Goal: Complete application form

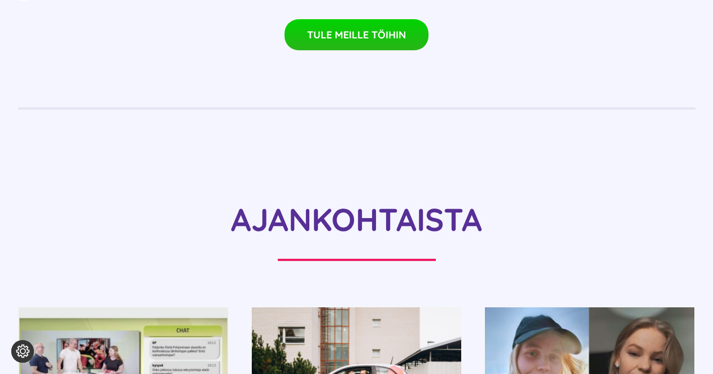
scroll to position [933, 0]
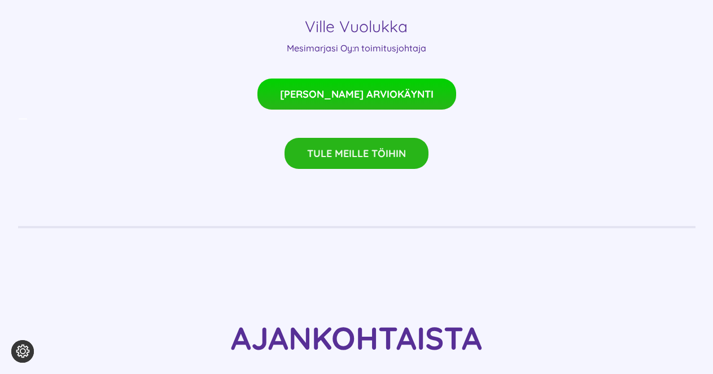
click at [375, 147] on span "TULE MEILLE TÖIHIN" at bounding box center [356, 153] width 99 height 12
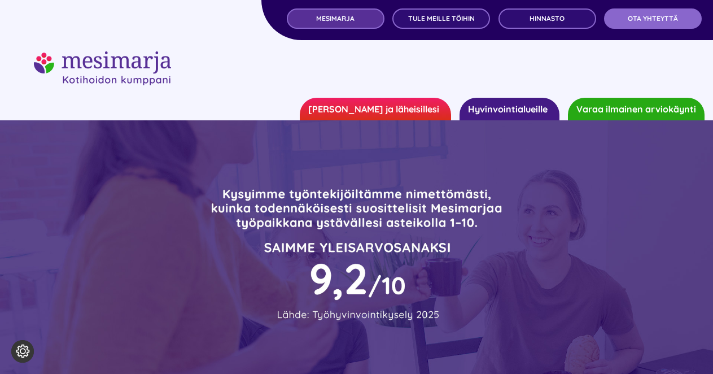
click at [340, 15] on span "MESIMARJA" at bounding box center [335, 19] width 38 height 8
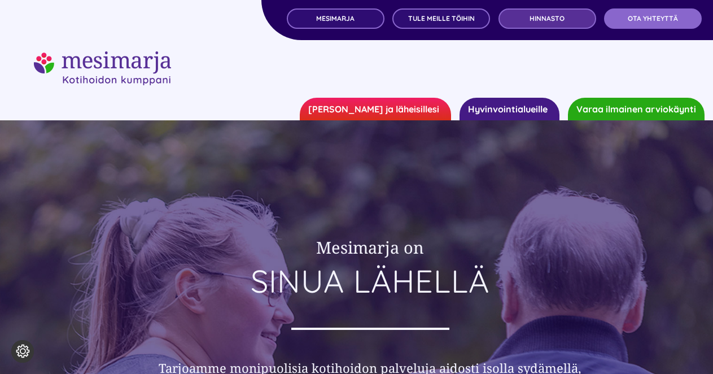
click at [553, 17] on span "Hinnasto" at bounding box center [546, 19] width 35 height 8
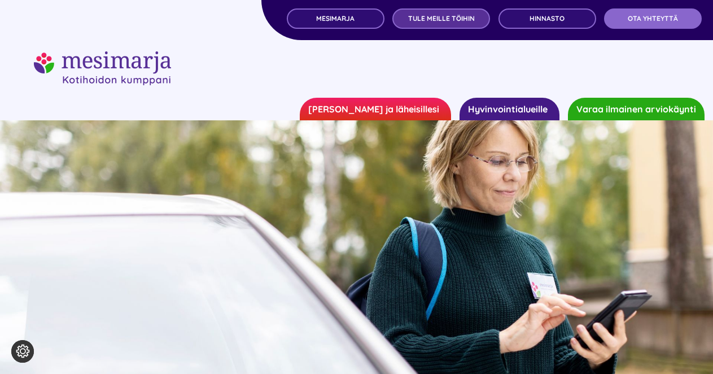
click at [444, 15] on span "TULE MEILLE TÖIHIN" at bounding box center [441, 19] width 67 height 8
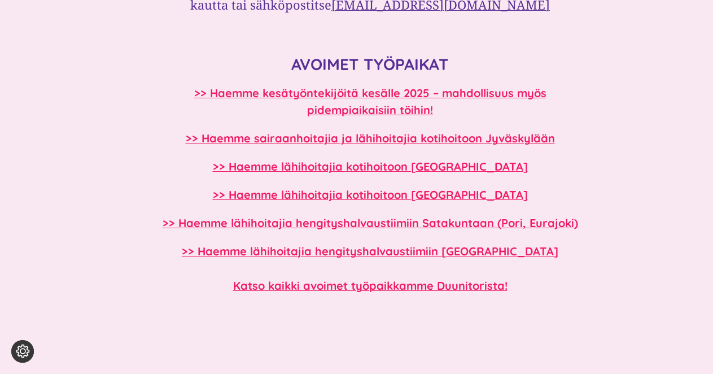
scroll to position [971, 0]
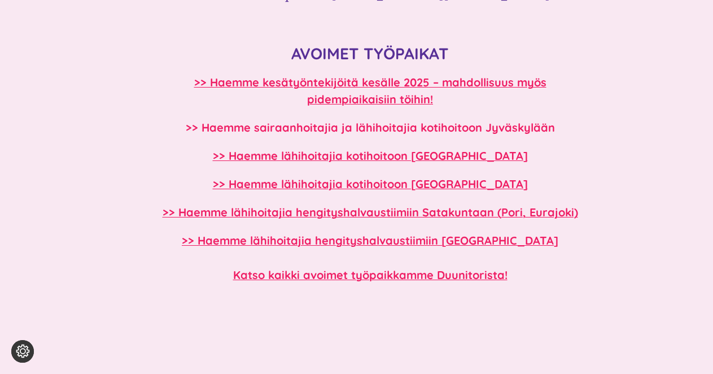
click at [463, 123] on b ">> Haemme sairaanhoitajia ja lähihoitajia kotihoitoon Jyväskylään" at bounding box center [370, 127] width 369 height 14
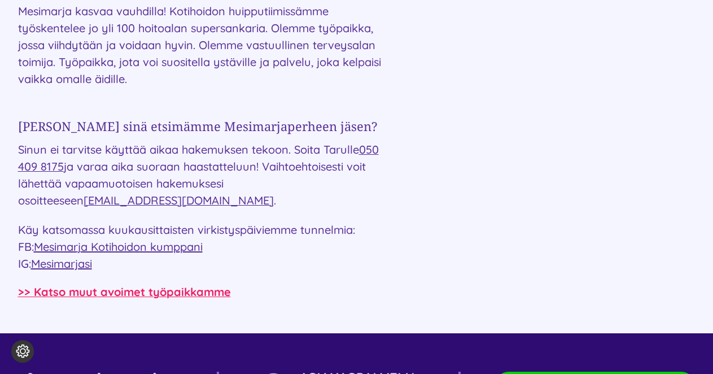
scroll to position [1634, 0]
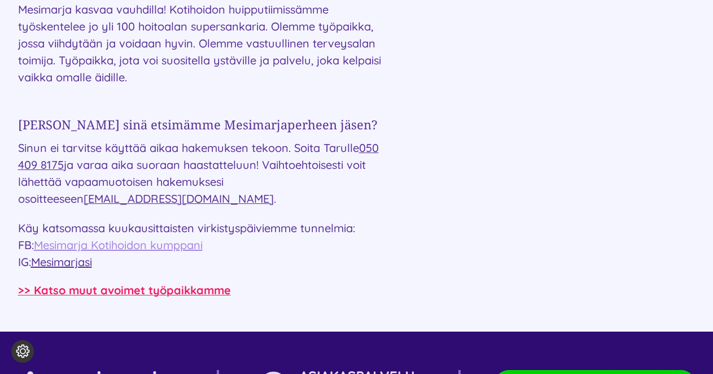
click at [177, 240] on span "Mesimarja Kotihoidon kumppani" at bounding box center [118, 245] width 169 height 14
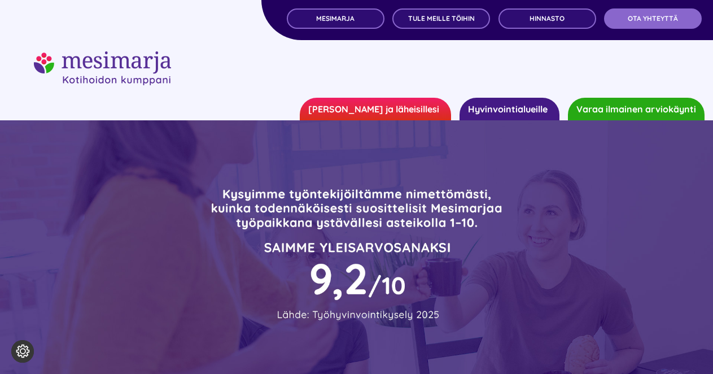
scroll to position [0, 0]
click at [441, 19] on span "TULE MEILLE TÖIHIN" at bounding box center [441, 19] width 67 height 8
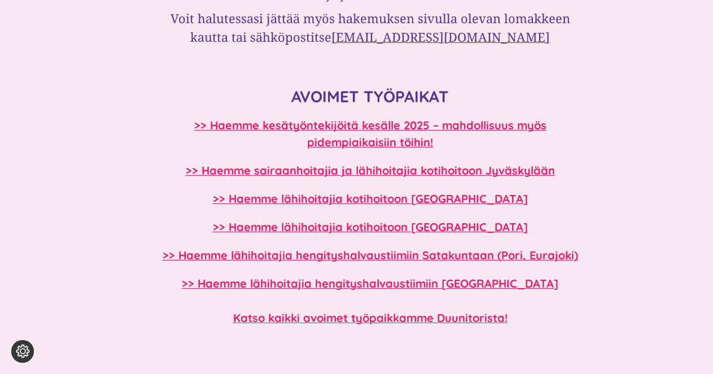
scroll to position [944, 0]
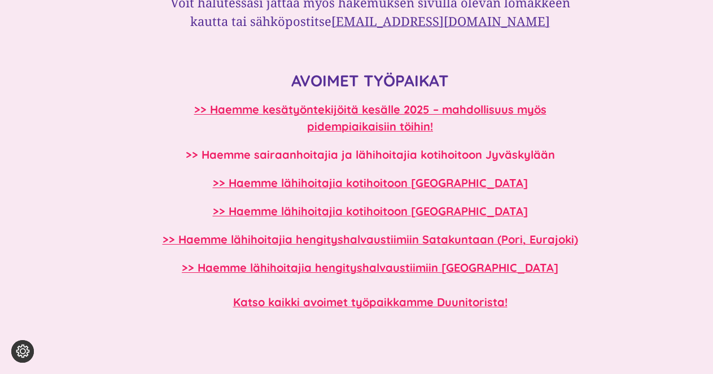
click at [378, 155] on b ">> Haemme sairaanhoitajia ja lähihoitajia kotihoitoon Jyväskylään" at bounding box center [370, 154] width 369 height 14
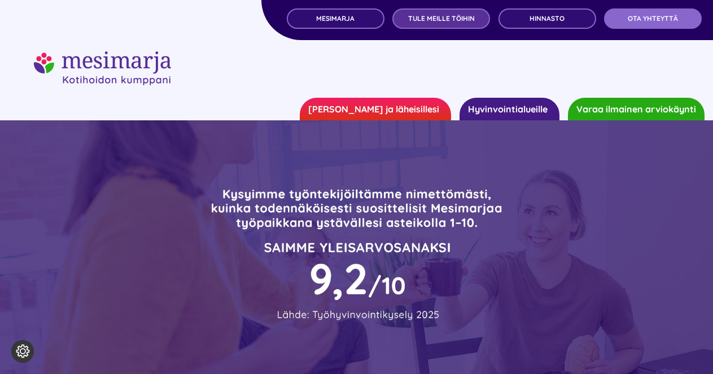
click at [439, 18] on span "TULE MEILLE TÖIHIN" at bounding box center [441, 19] width 67 height 8
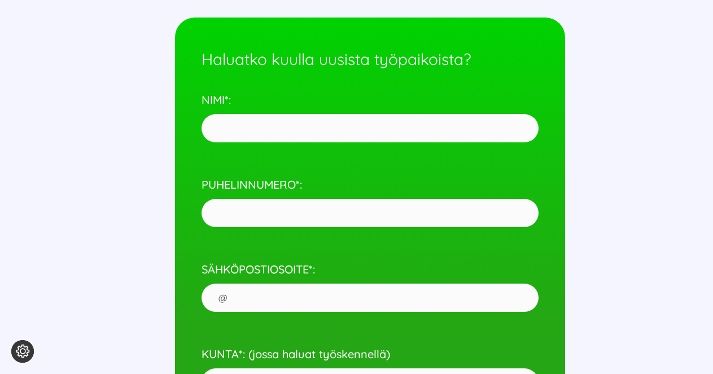
scroll to position [4897, 0]
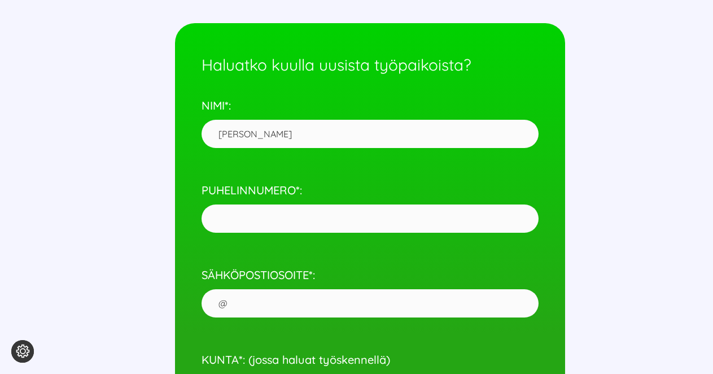
type input "[PERSON_NAME]"
type input "050-4324179"
type input "[EMAIL_ADDRESS][DOMAIN_NAME]"
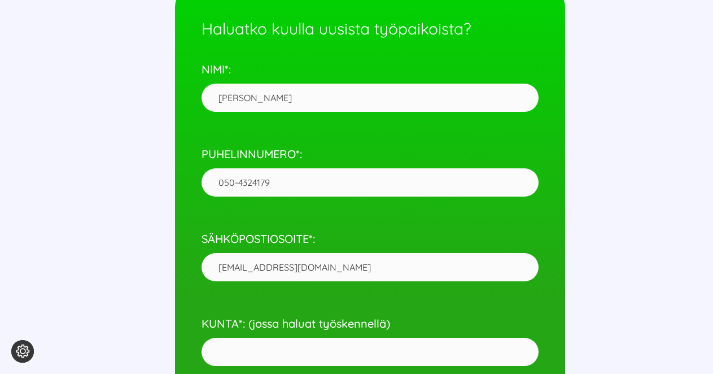
scroll to position [4941, 0]
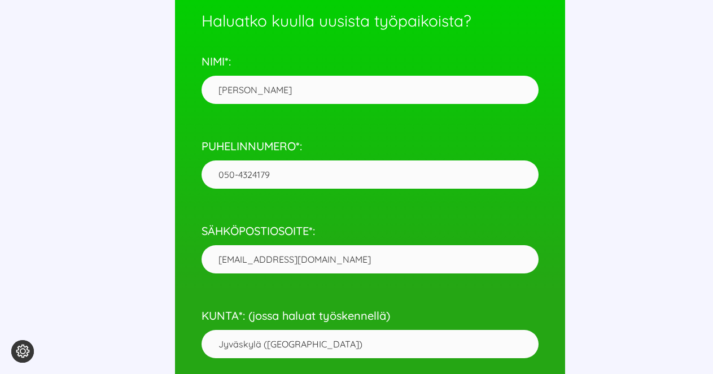
click at [303, 330] on input "Jyväskylä ([GEOGRAPHIC_DATA])" at bounding box center [369, 344] width 337 height 28
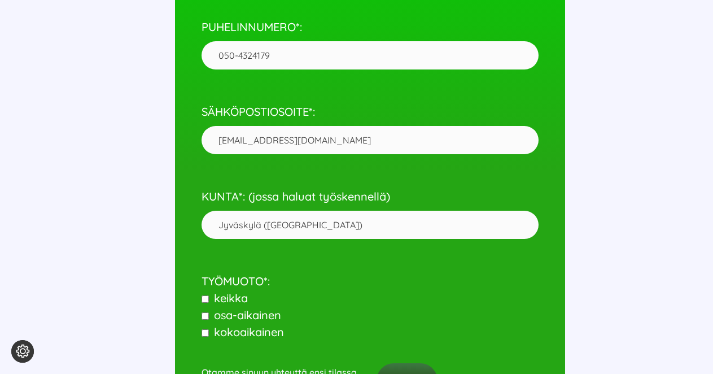
scroll to position [5084, 0]
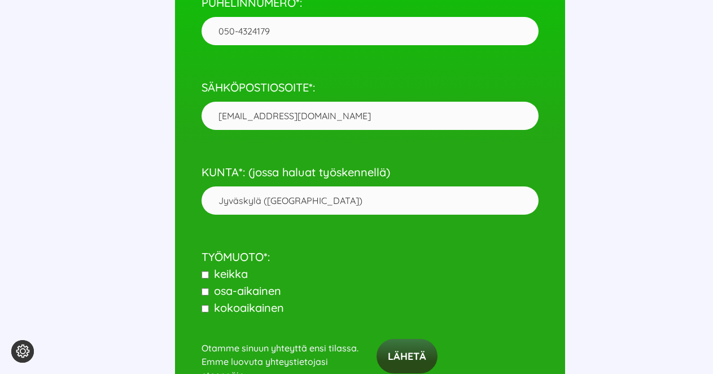
type input "Jyväskylä ([GEOGRAPHIC_DATA])"
click at [206, 271] on input"] "keikka" at bounding box center [204, 274] width 7 height 7
checkbox input"] "true"
click at [206, 288] on input"] "osa-aikainen" at bounding box center [204, 291] width 7 height 7
checkbox input"] "true"
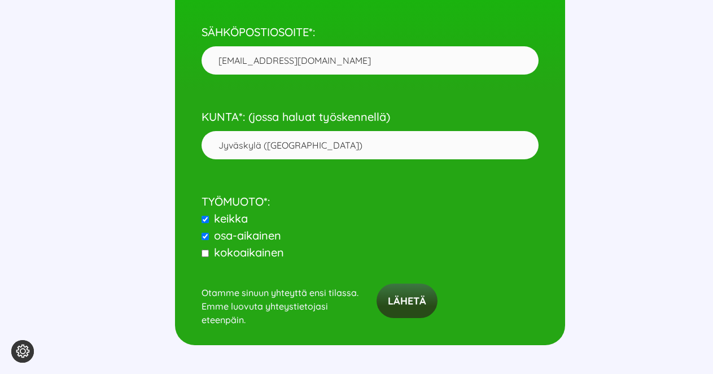
scroll to position [5136, 0]
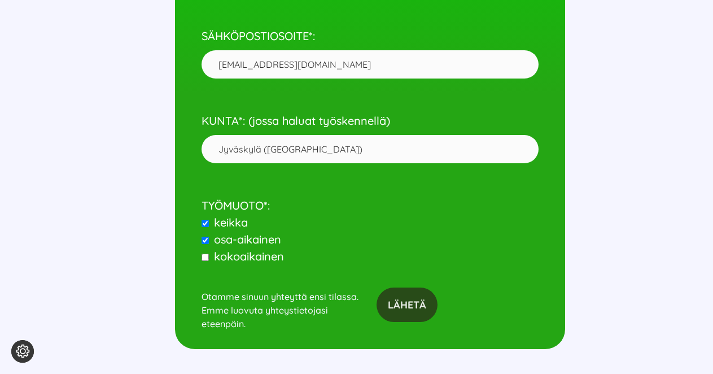
click at [415, 287] on input "Lähetä" at bounding box center [406, 304] width 61 height 34
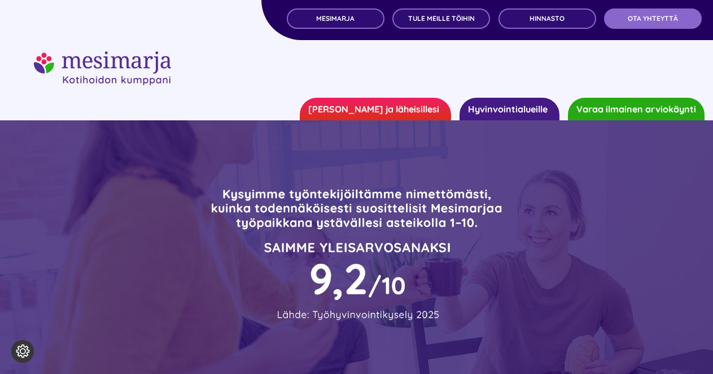
scroll to position [0, 0]
